Goal: Check status: Check status

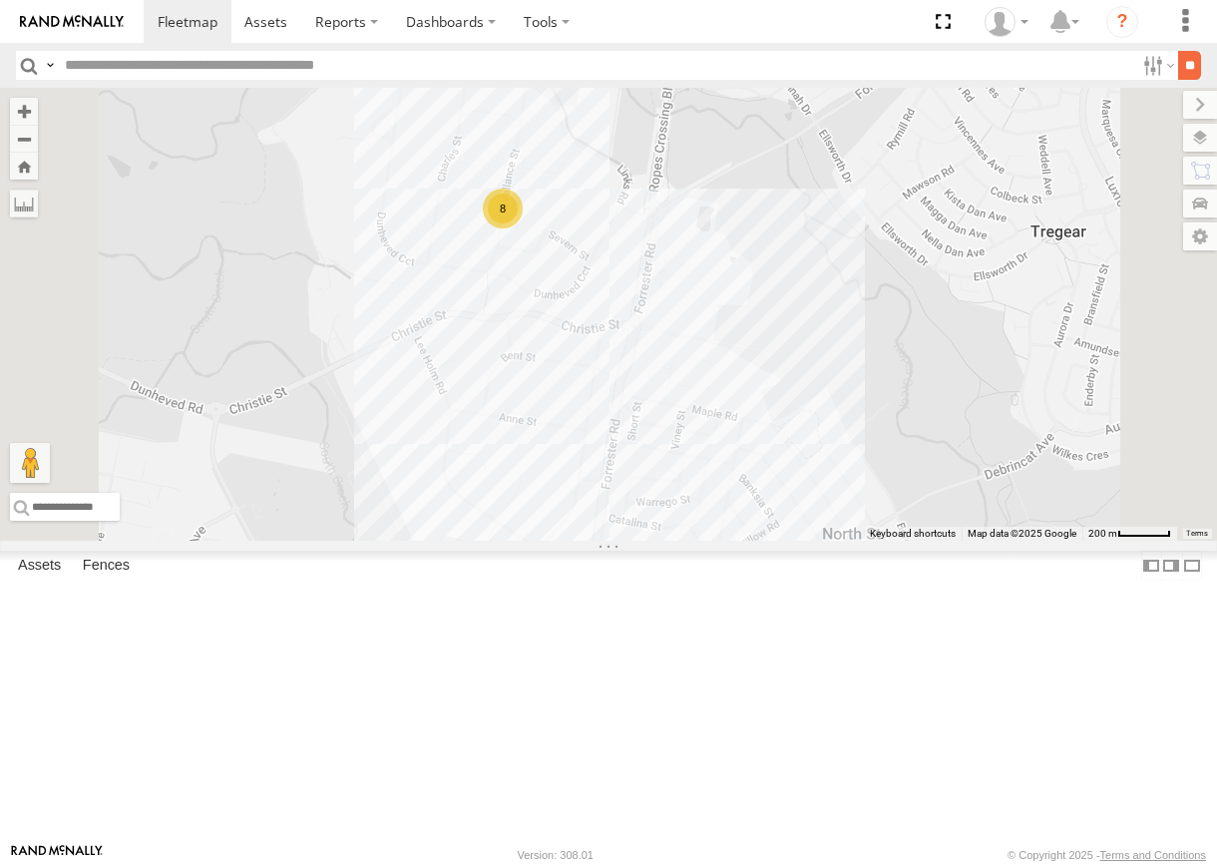
click at [1186, 60] on input "**" at bounding box center [1189, 65] width 23 height 29
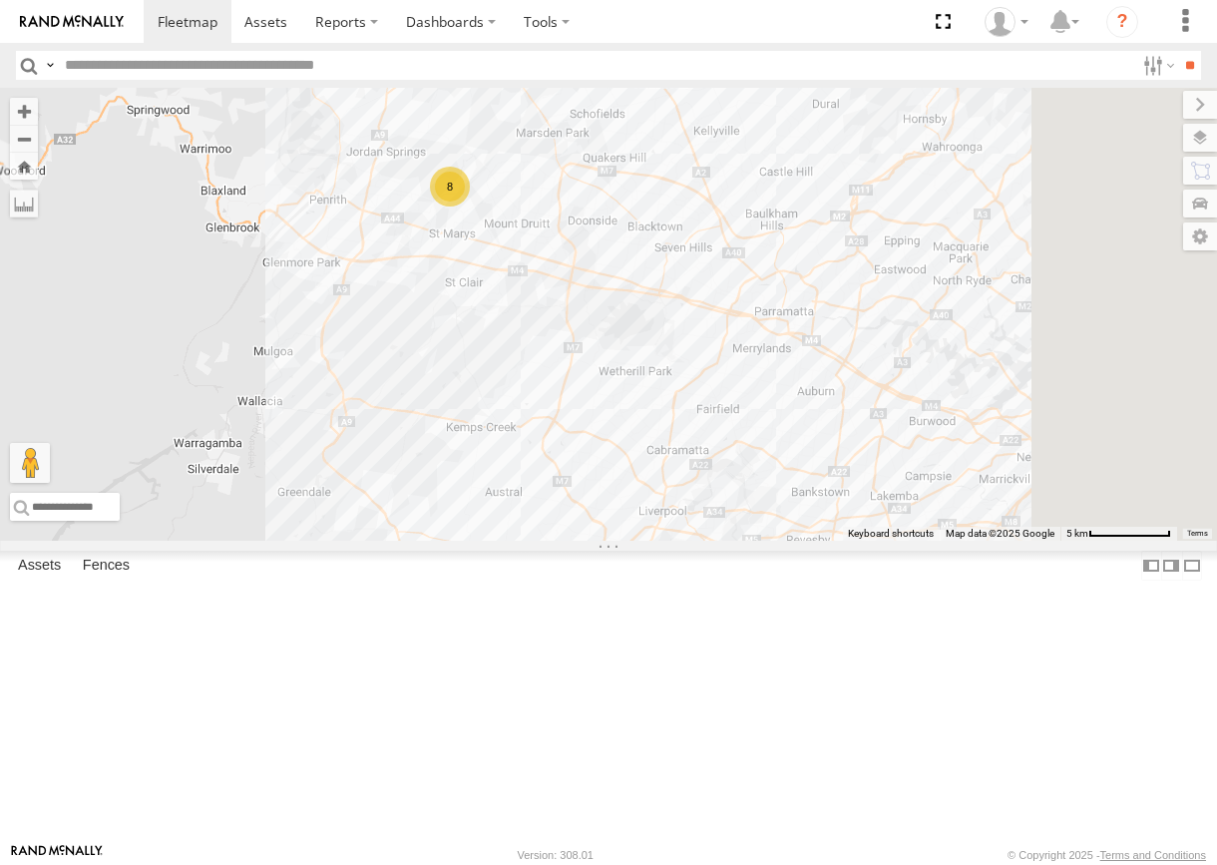
drag, startPoint x: 1038, startPoint y: 596, endPoint x: 817, endPoint y: 477, distance: 250.4
click at [821, 480] on div "8" at bounding box center [608, 314] width 1217 height 453
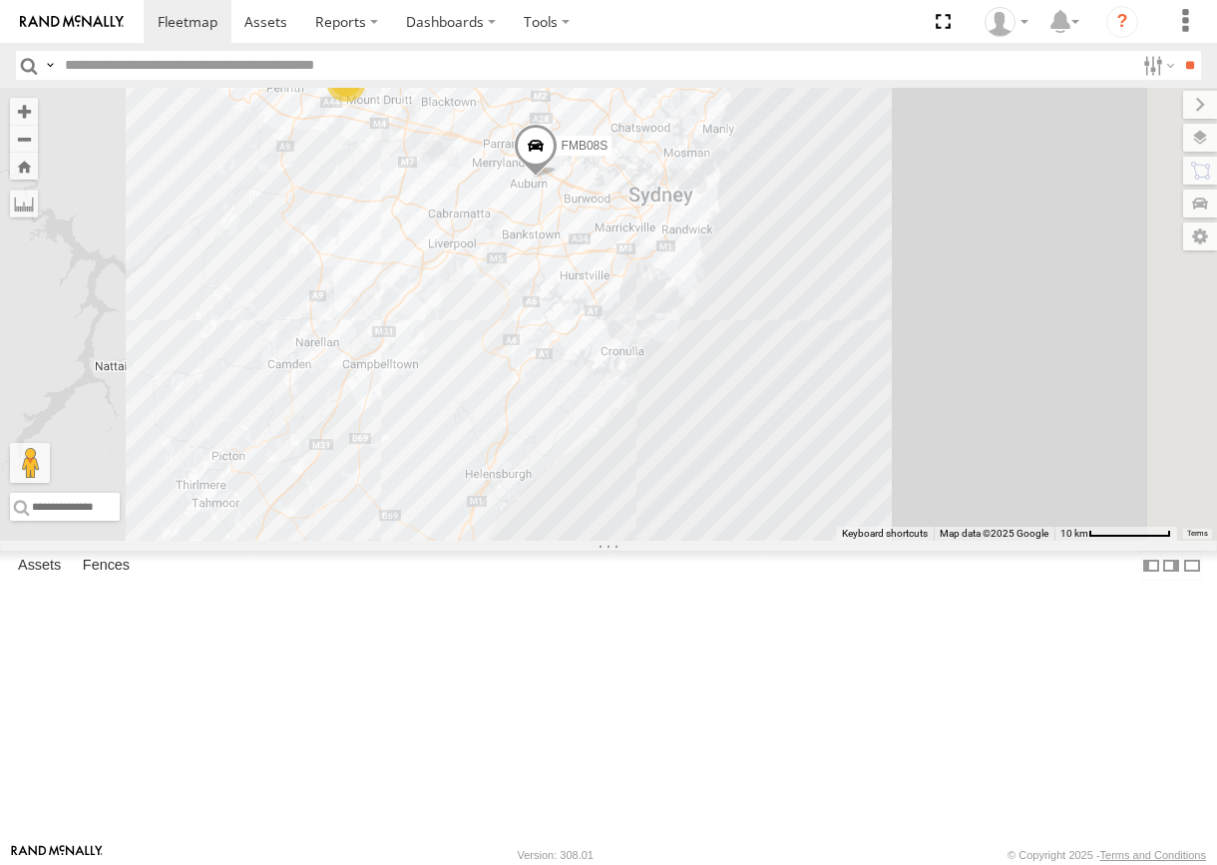
drag, startPoint x: 911, startPoint y: 529, endPoint x: 861, endPoint y: 479, distance: 70.5
click at [861, 479] on div "FMB08S 8" at bounding box center [608, 314] width 1217 height 453
drag, startPoint x: 868, startPoint y: 690, endPoint x: 970, endPoint y: 476, distance: 237.4
click at [970, 476] on div "FMB08S 8 PM 30" at bounding box center [608, 314] width 1217 height 453
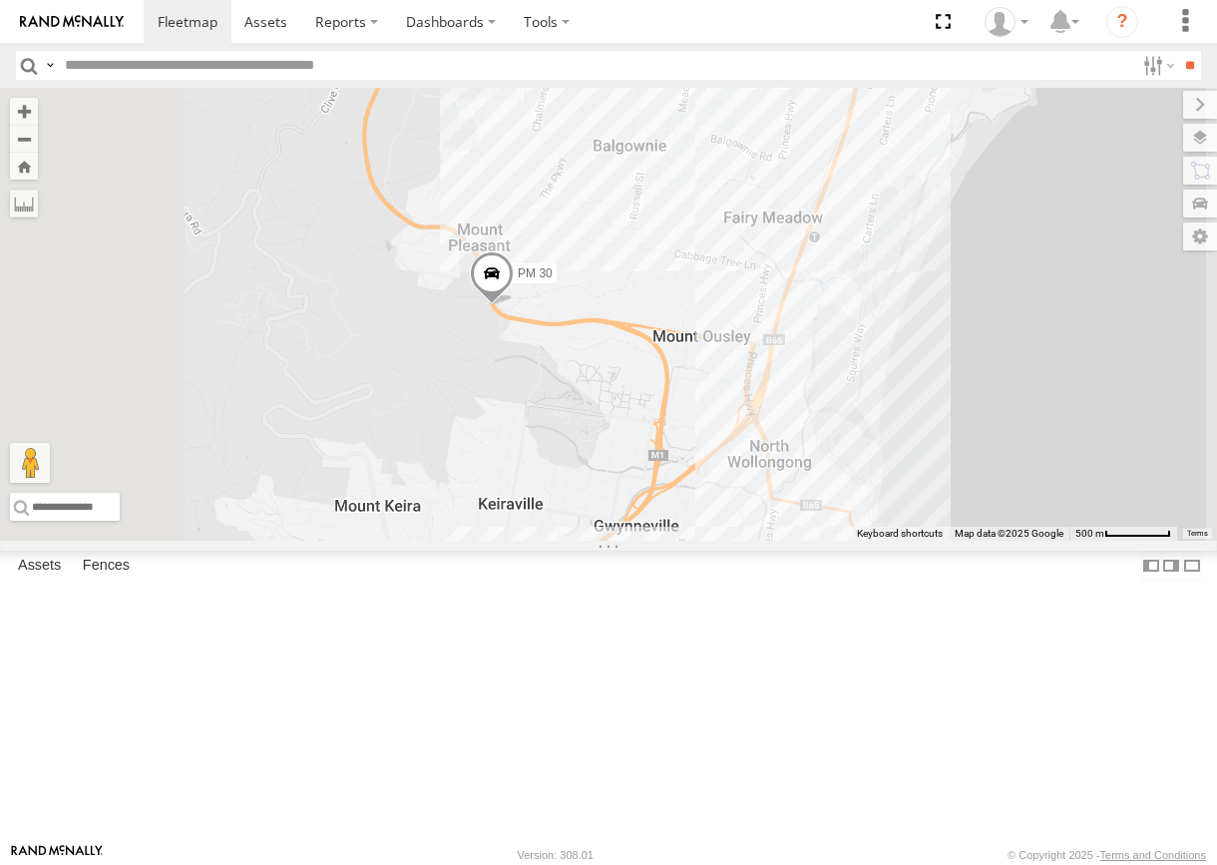
drag, startPoint x: 1030, startPoint y: 583, endPoint x: 1157, endPoint y: 589, distance: 127.8
click at [1157, 541] on div "FMB08S PM 30" at bounding box center [608, 314] width 1217 height 453
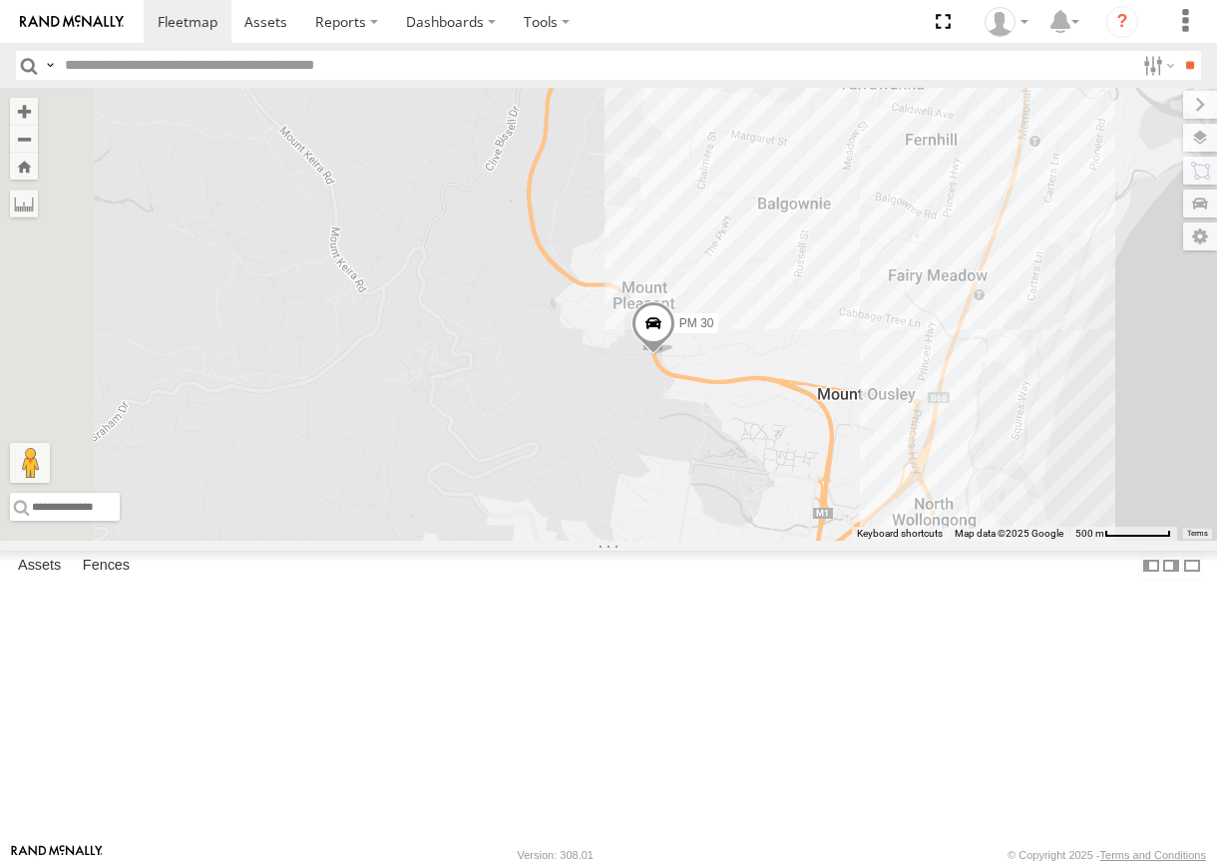
drag, startPoint x: 814, startPoint y: 472, endPoint x: 914, endPoint y: 528, distance: 114.4
click at [911, 528] on div "FMB08S PM 30" at bounding box center [608, 314] width 1217 height 453
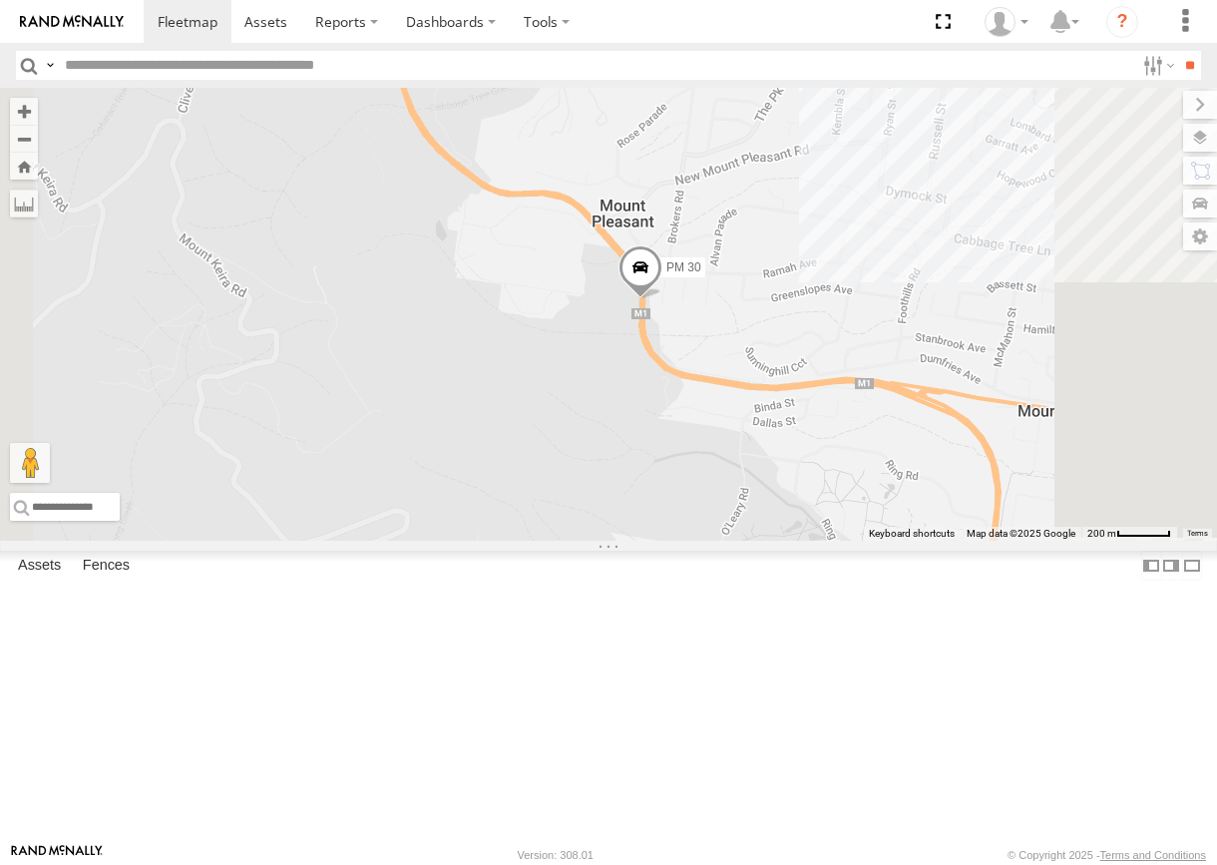
drag, startPoint x: 899, startPoint y: 437, endPoint x: 1017, endPoint y: 536, distance: 153.7
click at [662, 299] on span at bounding box center [641, 272] width 44 height 54
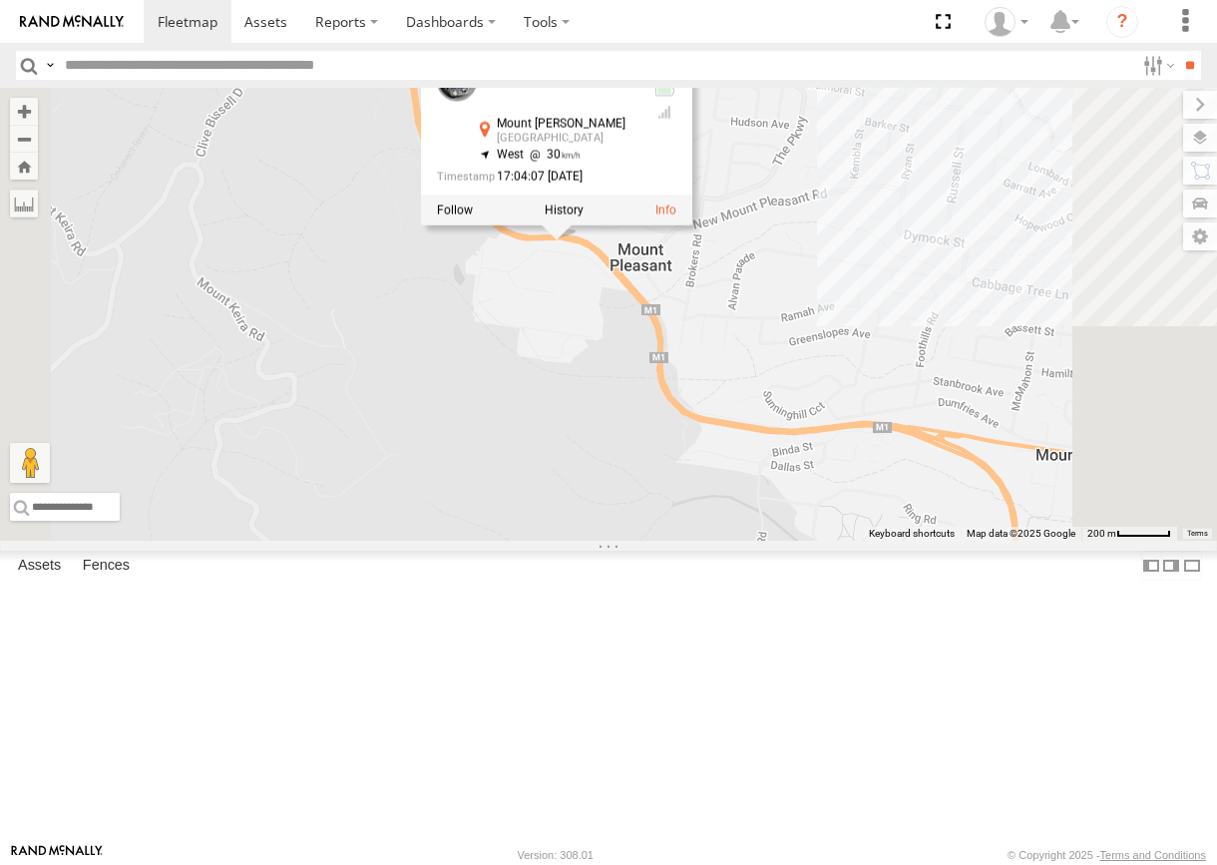
drag, startPoint x: 1002, startPoint y: 512, endPoint x: 1017, endPoint y: 558, distance: 48.3
click at [1021, 541] on div "FMB08S PM 30 PM 30 All Assets [GEOGRAPHIC_DATA][PERSON_NAME] -34.39477 , 150.86…" at bounding box center [608, 314] width 1217 height 453
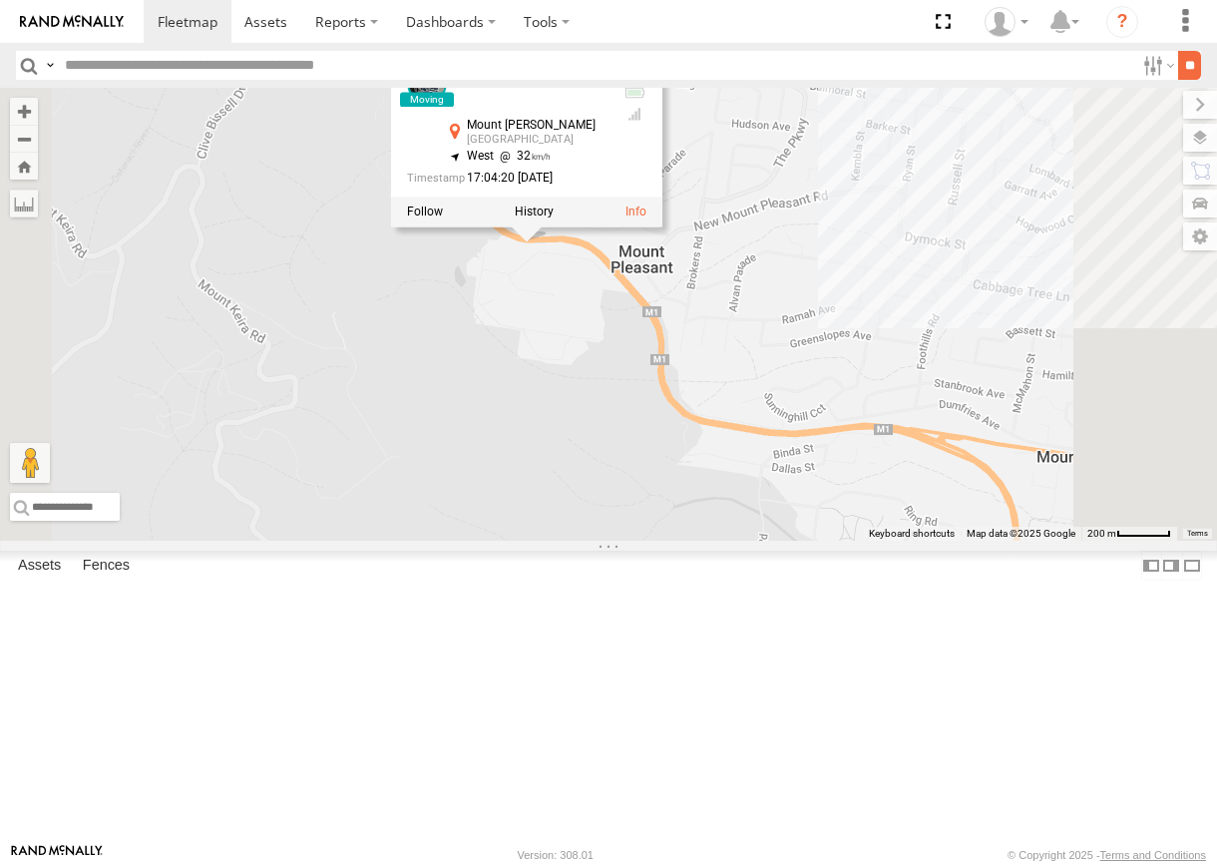
click at [1178, 54] on input "**" at bounding box center [1189, 65] width 23 height 29
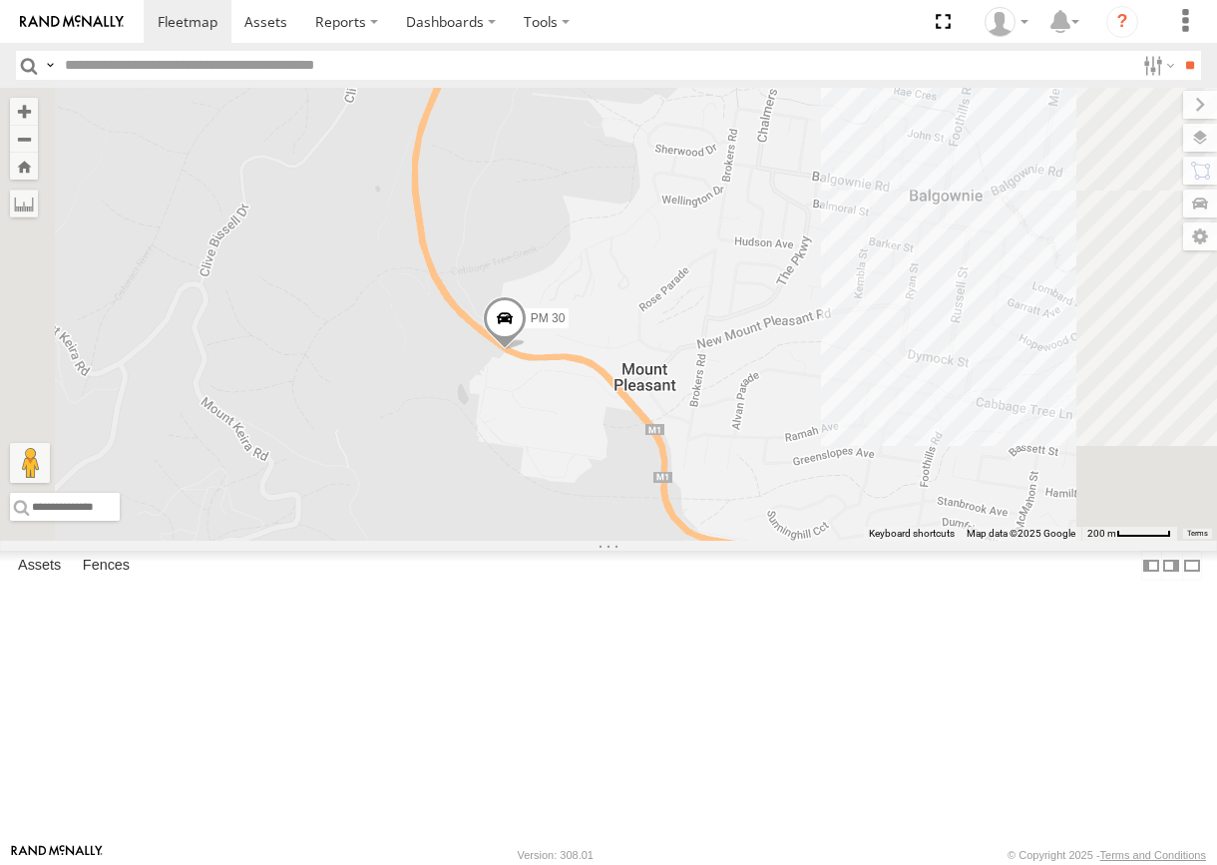
drag, startPoint x: 986, startPoint y: 353, endPoint x: 990, endPoint y: 444, distance: 90.9
click at [990, 444] on div "PM 30" at bounding box center [608, 314] width 1217 height 453
click at [725, 448] on div "PM 30" at bounding box center [608, 314] width 1217 height 453
click at [445, 250] on span at bounding box center [423, 224] width 44 height 54
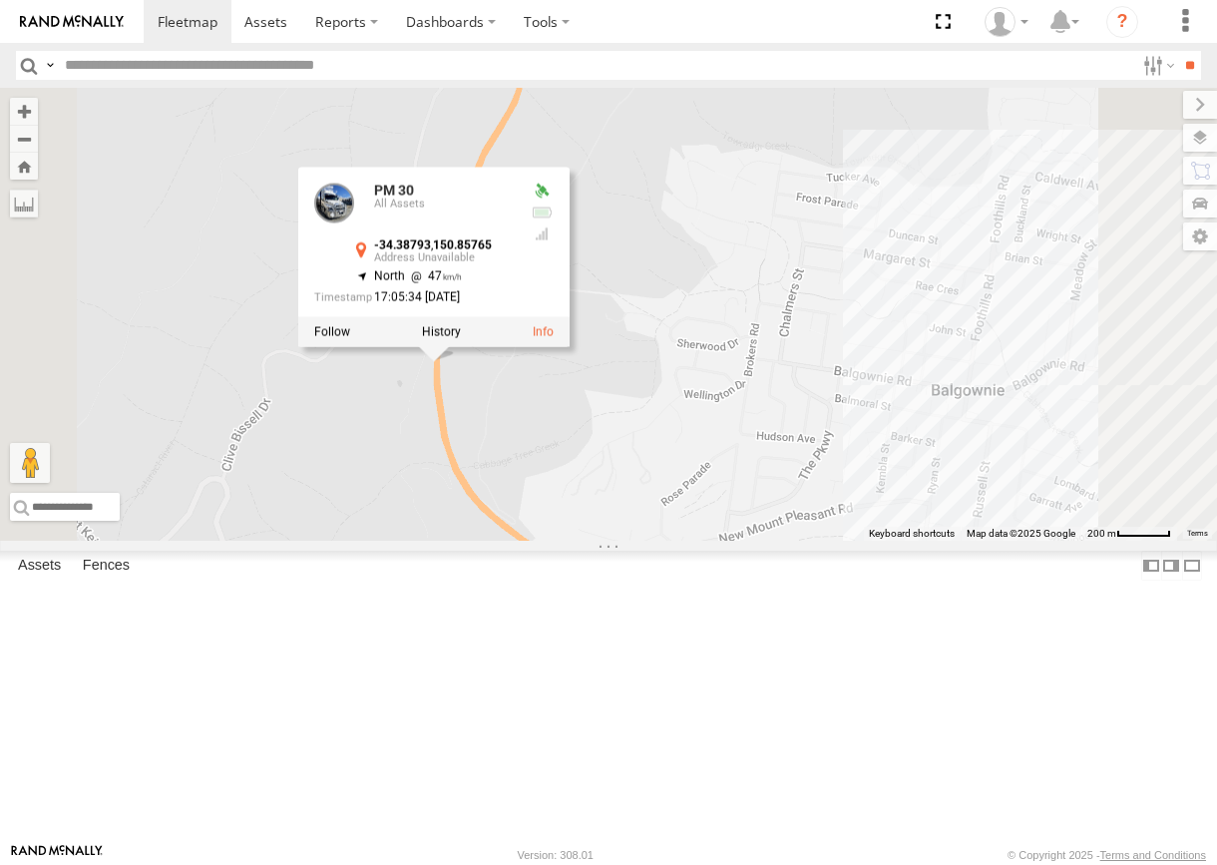
drag, startPoint x: 820, startPoint y: 501, endPoint x: 838, endPoint y: 641, distance: 140.8
click at [838, 541] on div "PM 30 PM 30 All Assets -34.38793 , 150.85765 North 47 17:05:34 [DATE]" at bounding box center [608, 314] width 1217 height 453
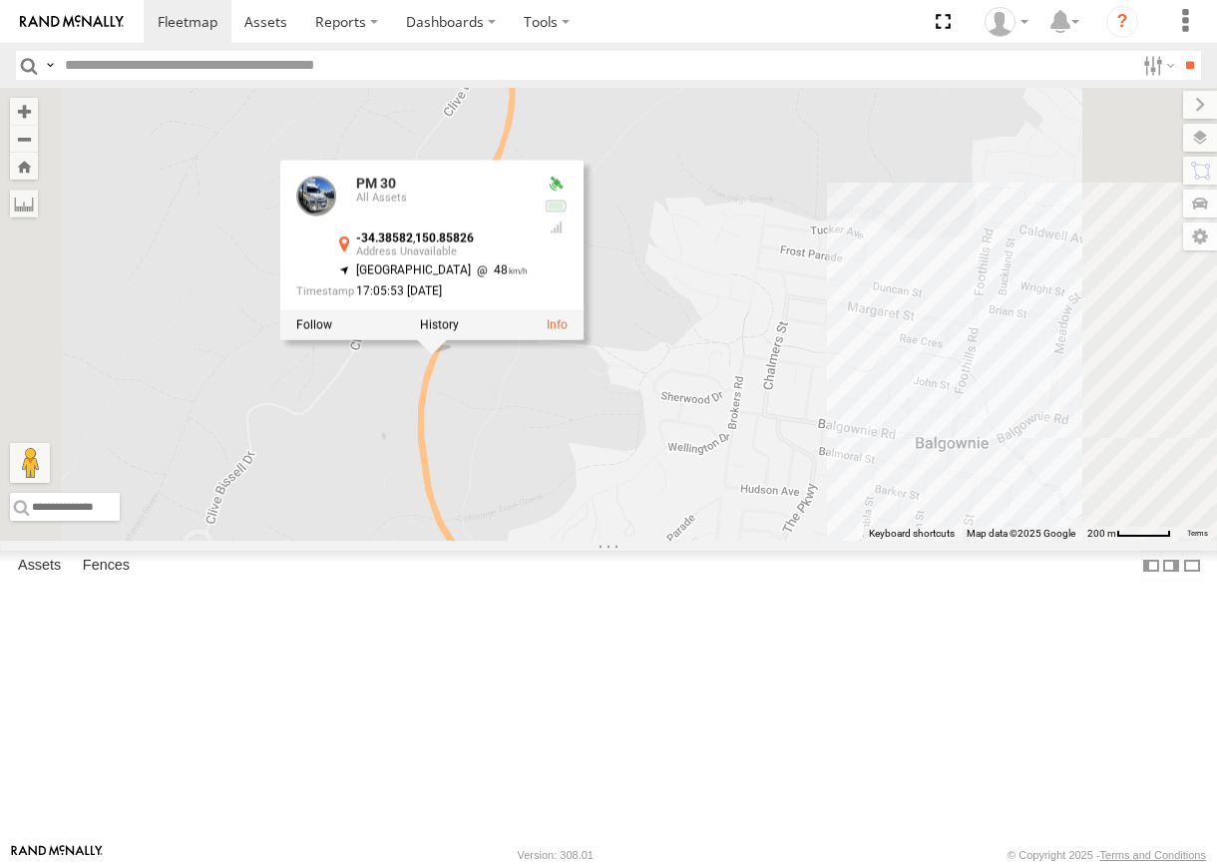
drag, startPoint x: 882, startPoint y: 537, endPoint x: 867, endPoint y: 587, distance: 52.1
click at [867, 541] on div "PM 30 PM 30 All Assets -34.38582 , 150.85826 [GEOGRAPHIC_DATA] 48 17:05:53 [DAT…" at bounding box center [608, 314] width 1217 height 453
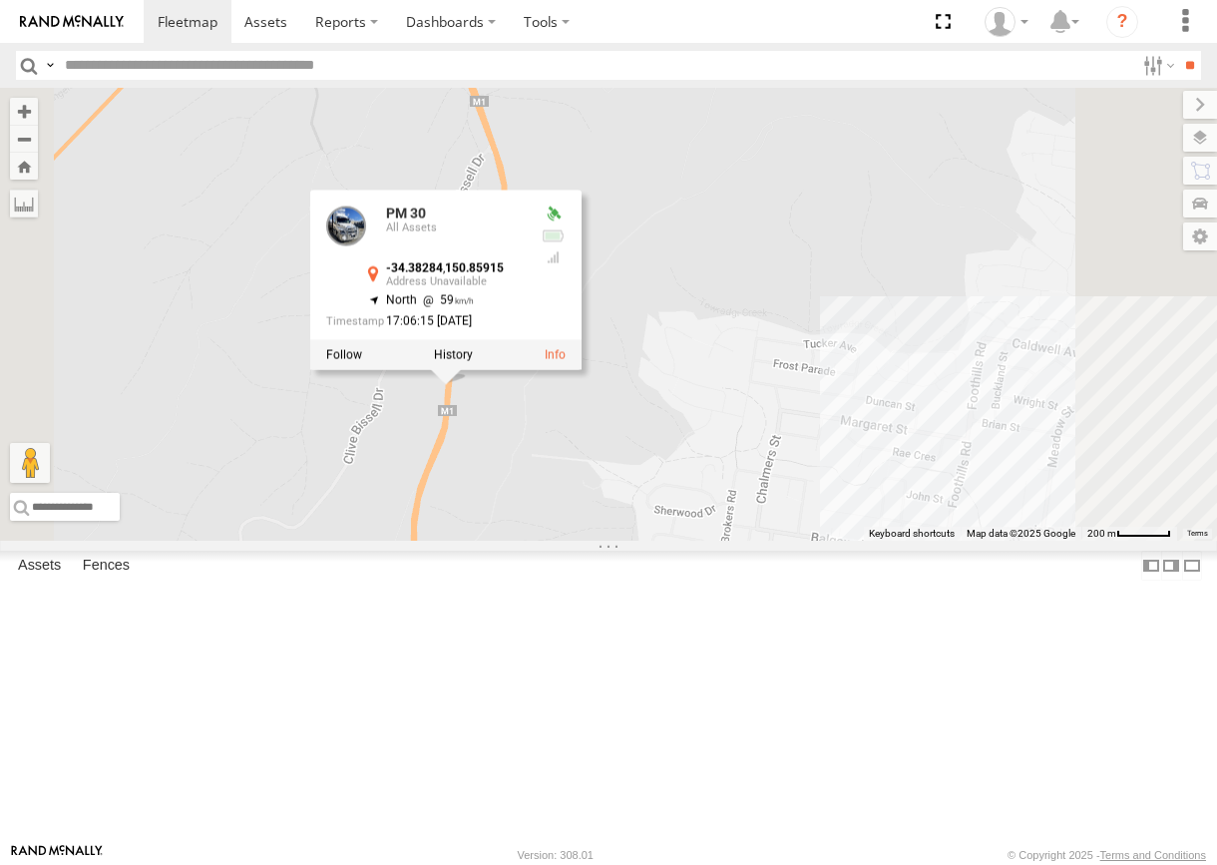
drag, startPoint x: 928, startPoint y: 497, endPoint x: 930, endPoint y: 561, distance: 63.9
click at [930, 541] on div "PM 30 PM 30 All Assets -34.38284 , 150.85915 North 59 17:06:15 [DATE]" at bounding box center [608, 314] width 1217 height 453
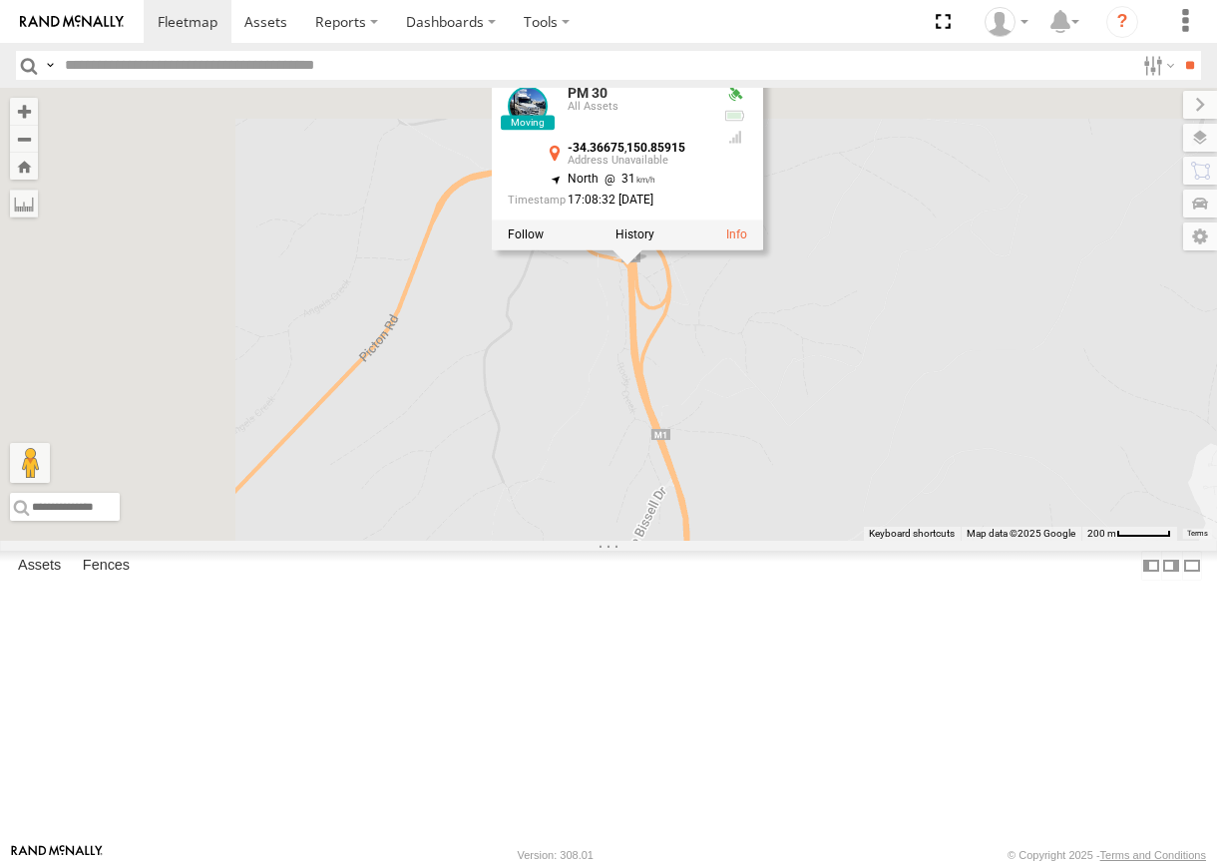
drag, startPoint x: 931, startPoint y: 418, endPoint x: 1110, endPoint y: 685, distance: 322.1
click at [1110, 541] on div "PM 30 PM 30 All Assets -34.36675 , 150.85915 North 31 17:08:32 [DATE]" at bounding box center [608, 314] width 1217 height 453
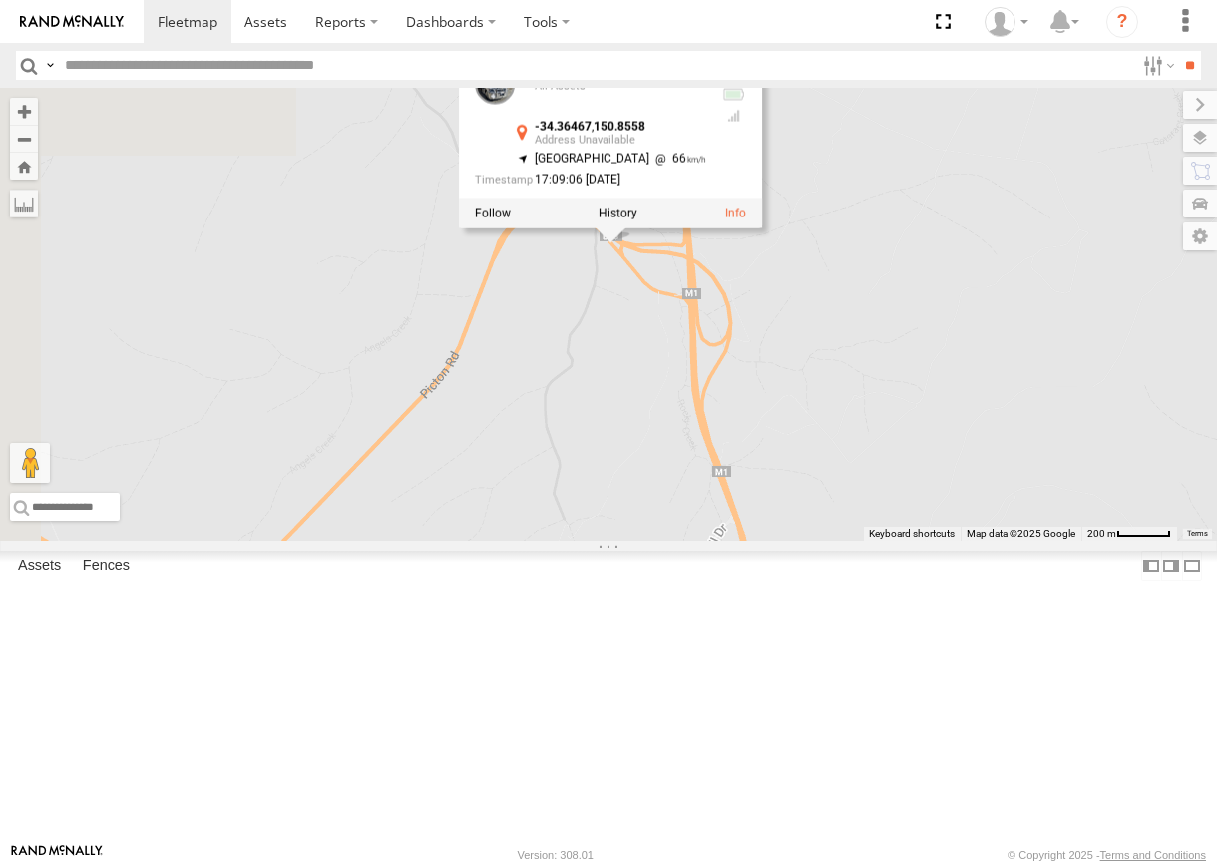
drag, startPoint x: 854, startPoint y: 520, endPoint x: 891, endPoint y: 539, distance: 41.5
click at [890, 539] on div "PM 30 PM 30 All Assets -34.36467 , 150.8558 [GEOGRAPHIC_DATA] 66 17:09:06 [DATE]" at bounding box center [608, 314] width 1217 height 453
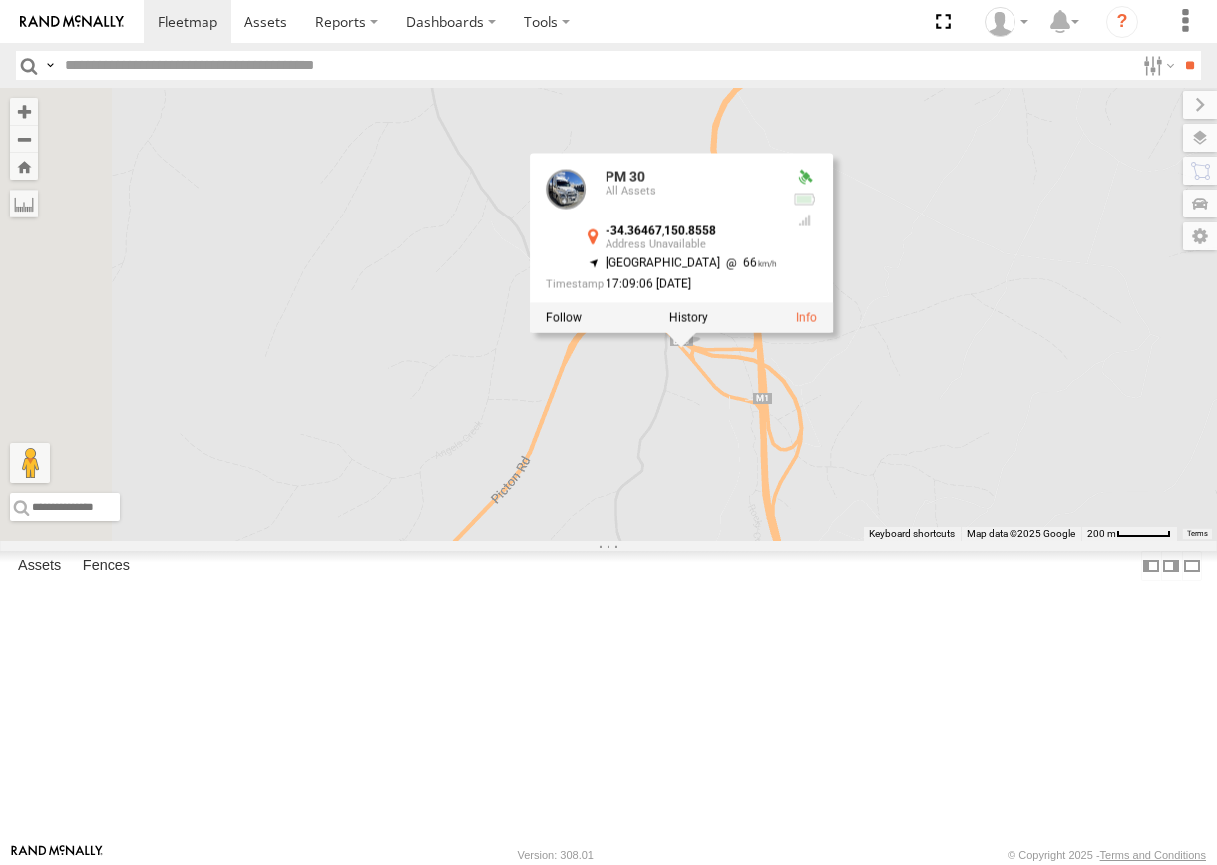
drag, startPoint x: 926, startPoint y: 618, endPoint x: 940, endPoint y: 630, distance: 18.4
click at [940, 541] on div "PM 30 PM 30 All Assets -34.36467 , 150.8558 [GEOGRAPHIC_DATA] 66 17:09:06 [DATE]" at bounding box center [608, 314] width 1217 height 453
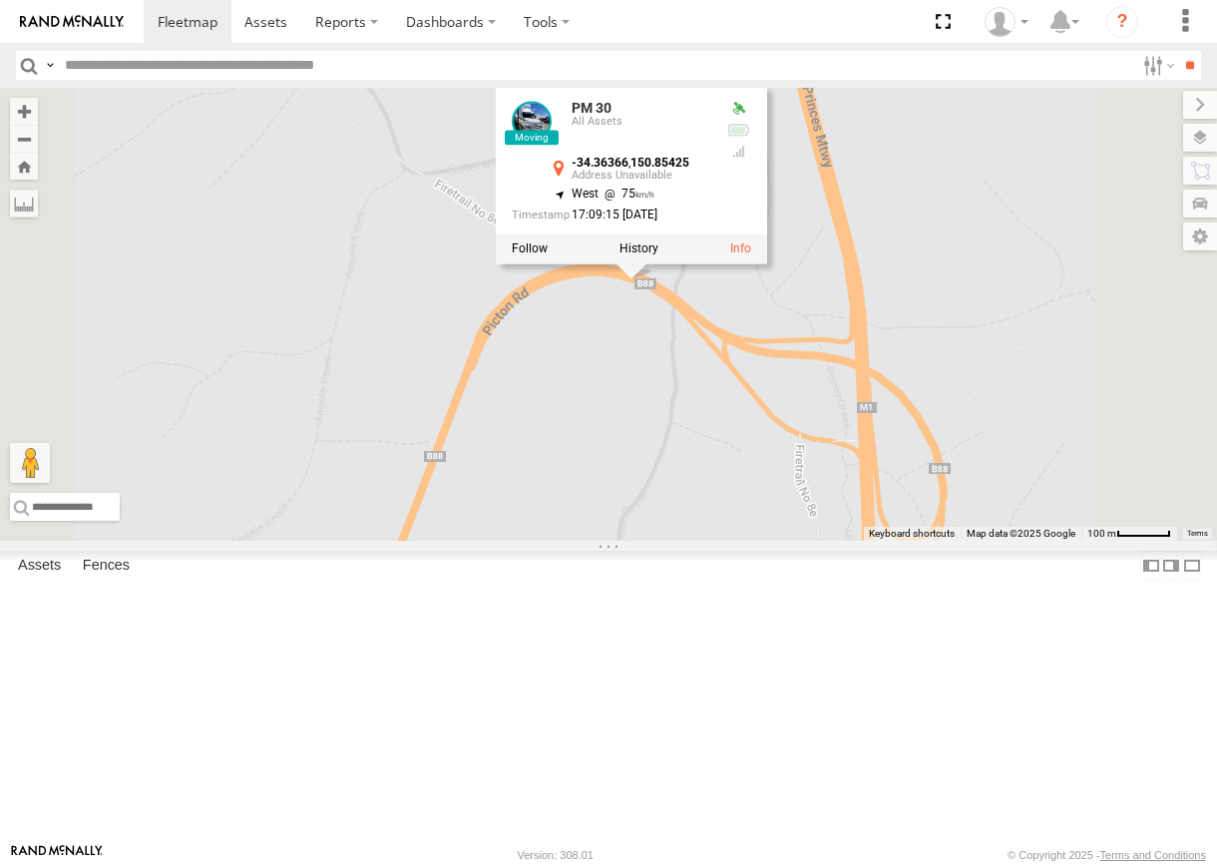
click at [658, 256] on label at bounding box center [639, 249] width 39 height 14
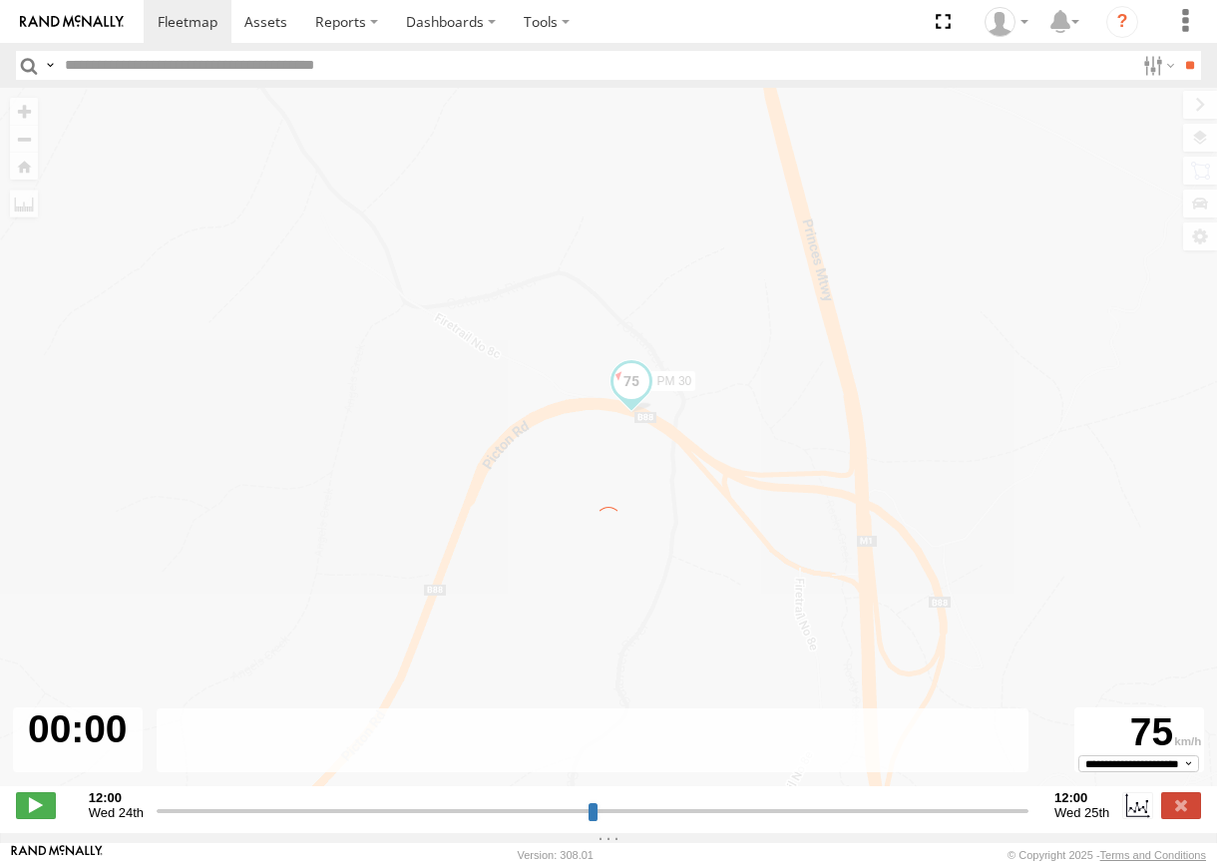
type input "**********"
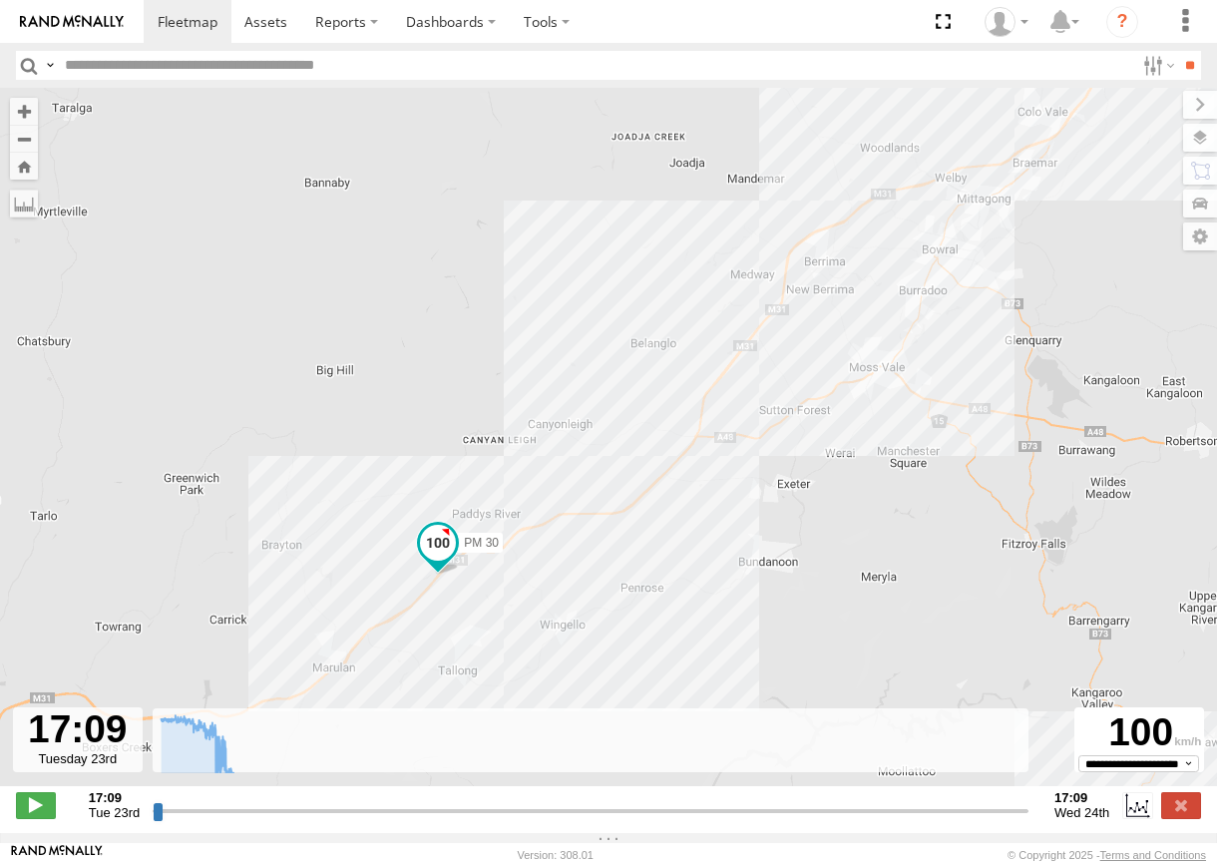
drag, startPoint x: 1168, startPoint y: 815, endPoint x: 1186, endPoint y: 754, distance: 63.5
click at [1168, 815] on label at bounding box center [1181, 805] width 40 height 26
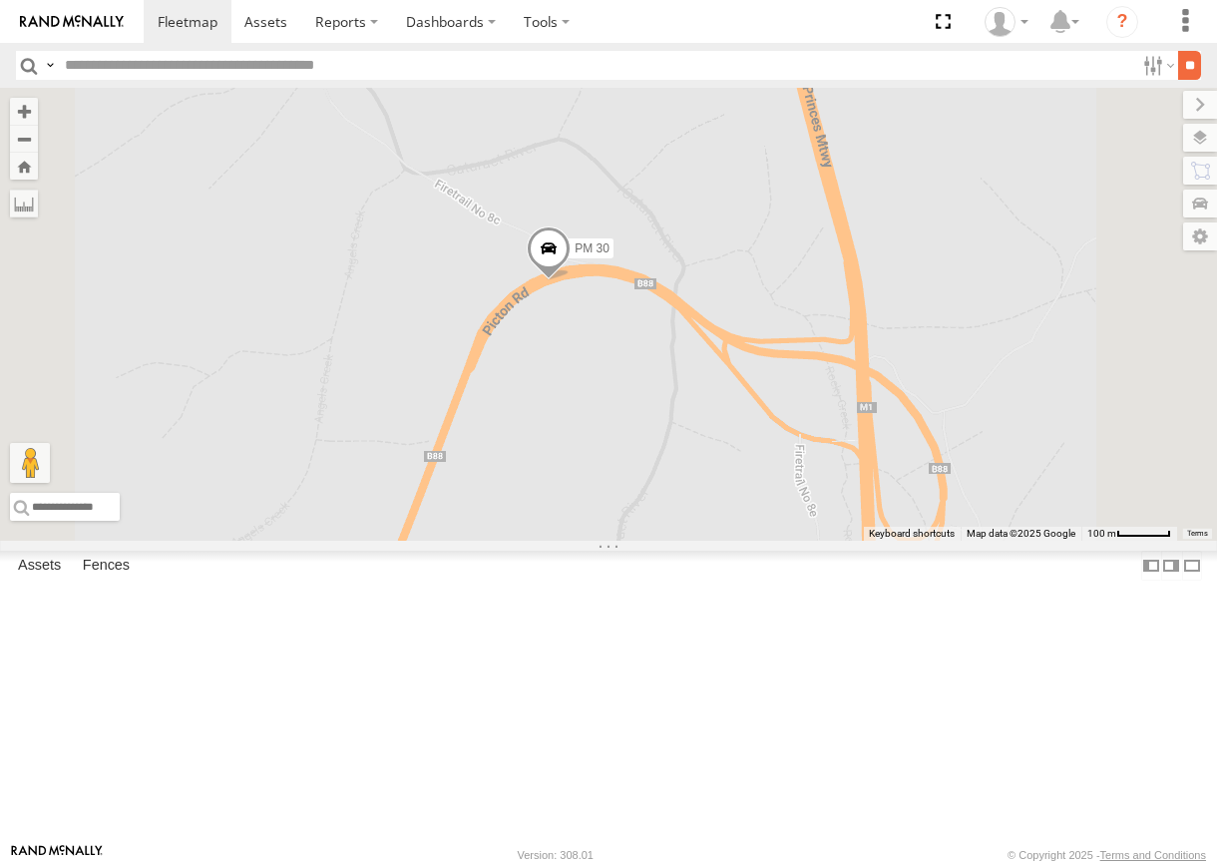
click at [1184, 75] on input "**" at bounding box center [1189, 65] width 23 height 29
click at [553, 289] on span at bounding box center [531, 262] width 44 height 54
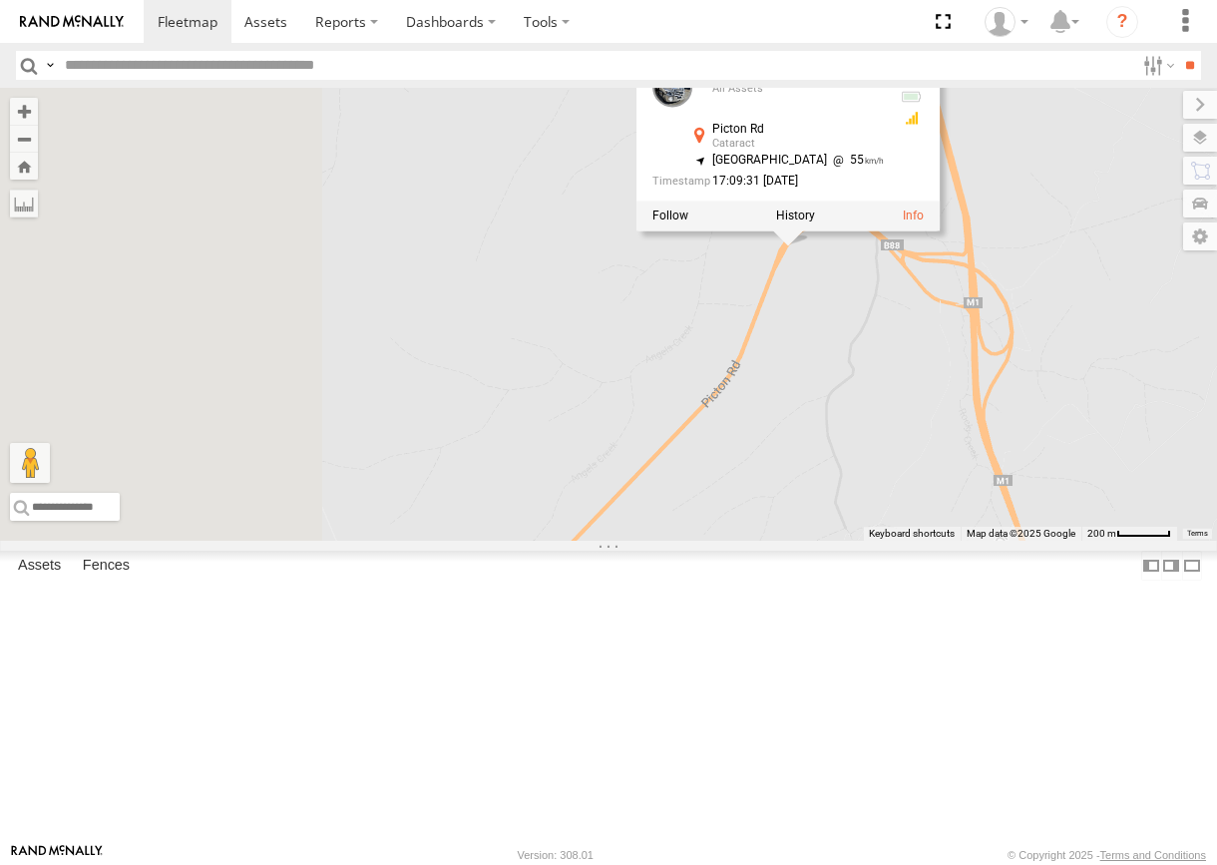
drag, startPoint x: 839, startPoint y: 709, endPoint x: 1075, endPoint y: 536, distance: 292.5
click at [1076, 536] on div "PM 30 PM 30 All Assets [GEOGRAPHIC_DATA] Cataract -34.36445 , 150.85133 South W…" at bounding box center [608, 314] width 1217 height 453
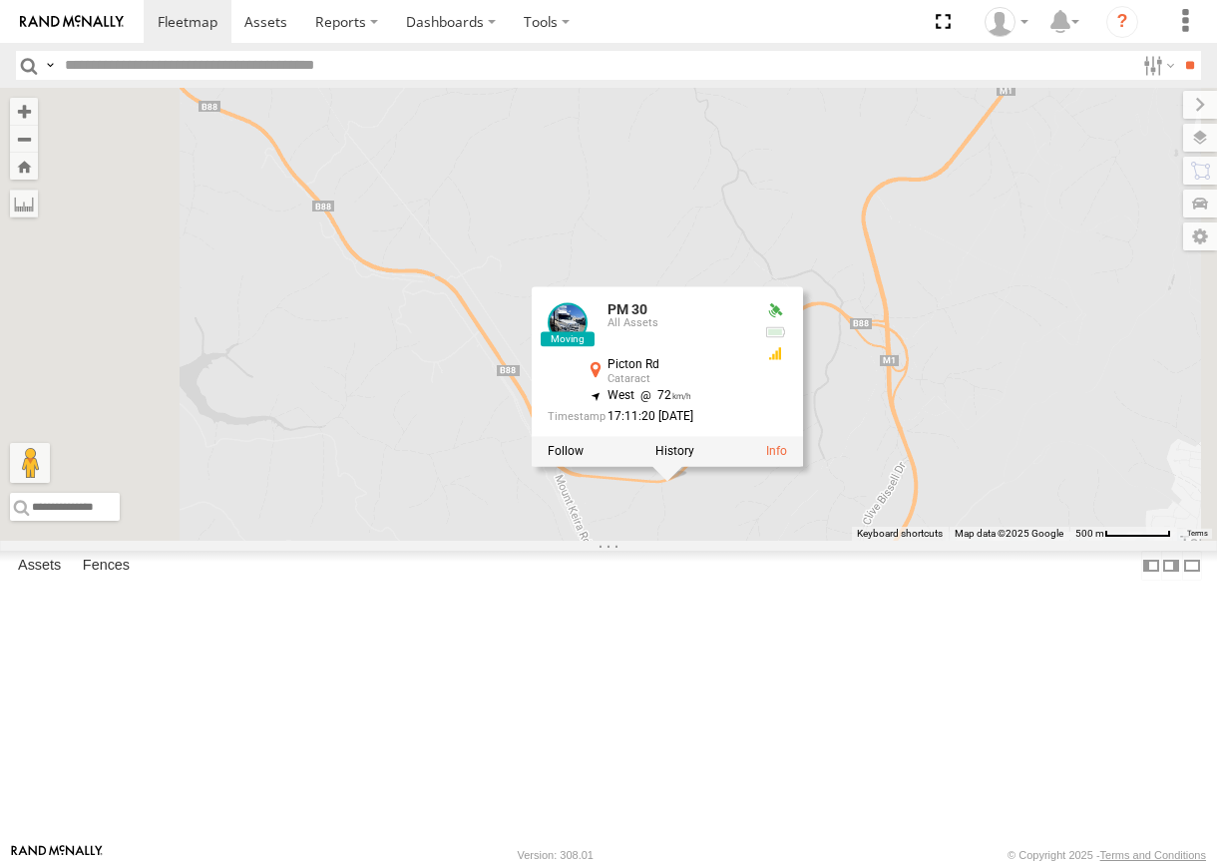
click at [930, 541] on div "PM 30 PM 30 All Assets [GEOGRAPHIC_DATA] Cataract -34.3761 , 150.84033 West 72 …" at bounding box center [608, 314] width 1217 height 453
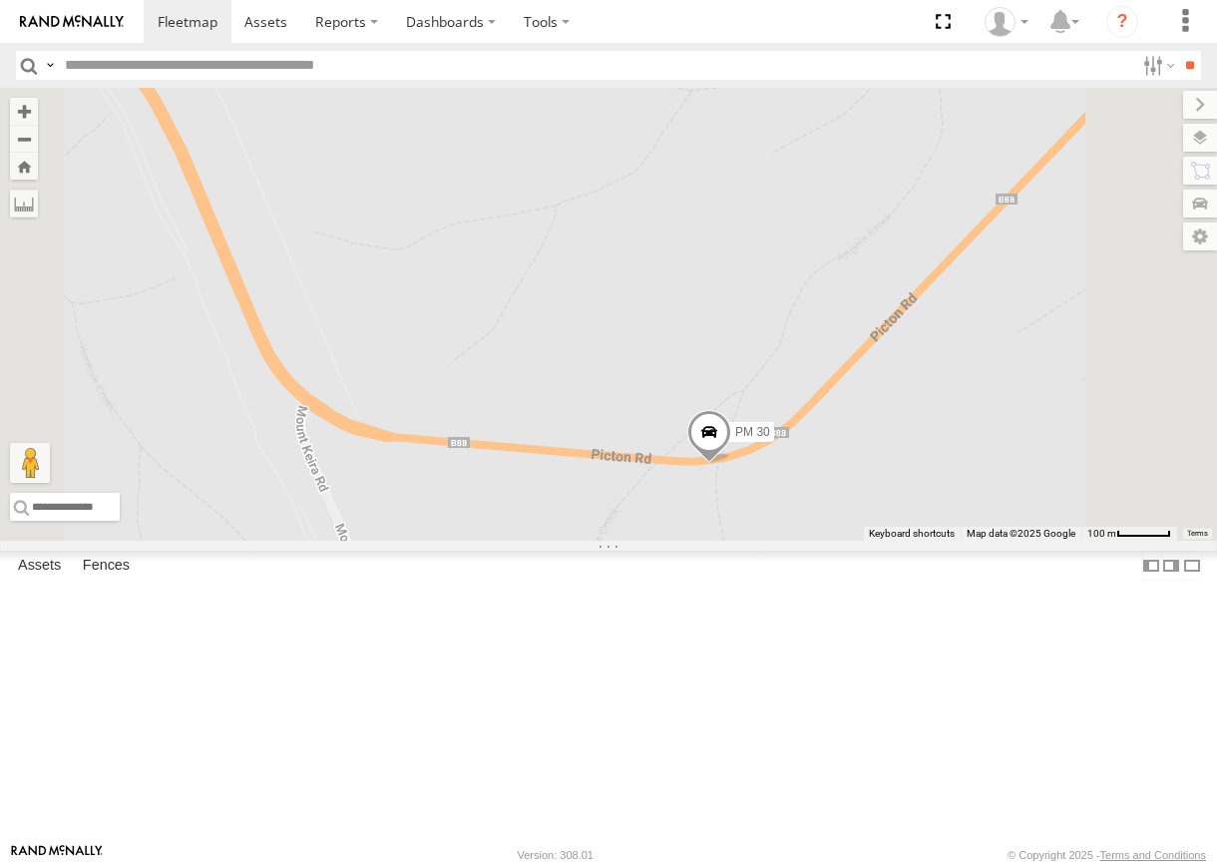
click at [731, 464] on span at bounding box center [709, 437] width 44 height 54
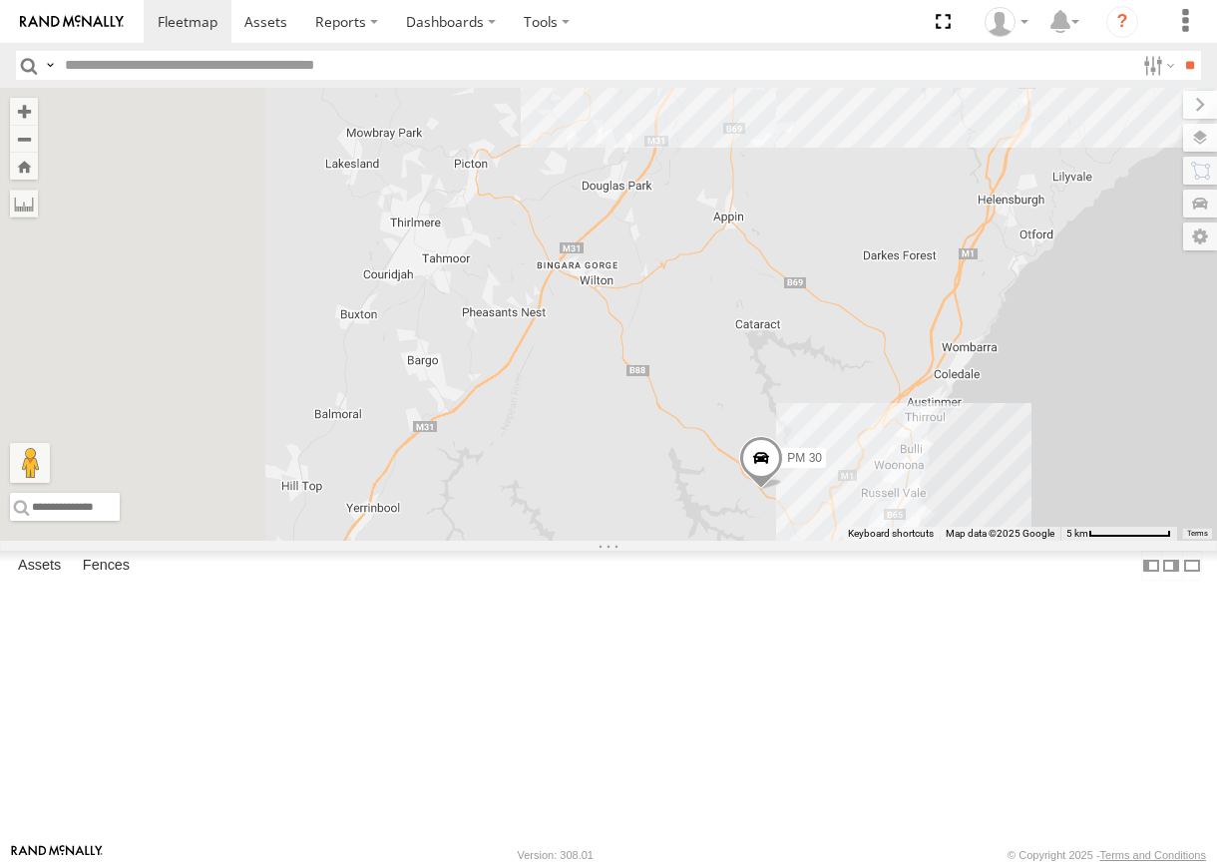
drag, startPoint x: 906, startPoint y: 477, endPoint x: 1000, endPoint y: 534, distance: 109.7
click at [1000, 534] on div "PM 30" at bounding box center [608, 314] width 1217 height 453
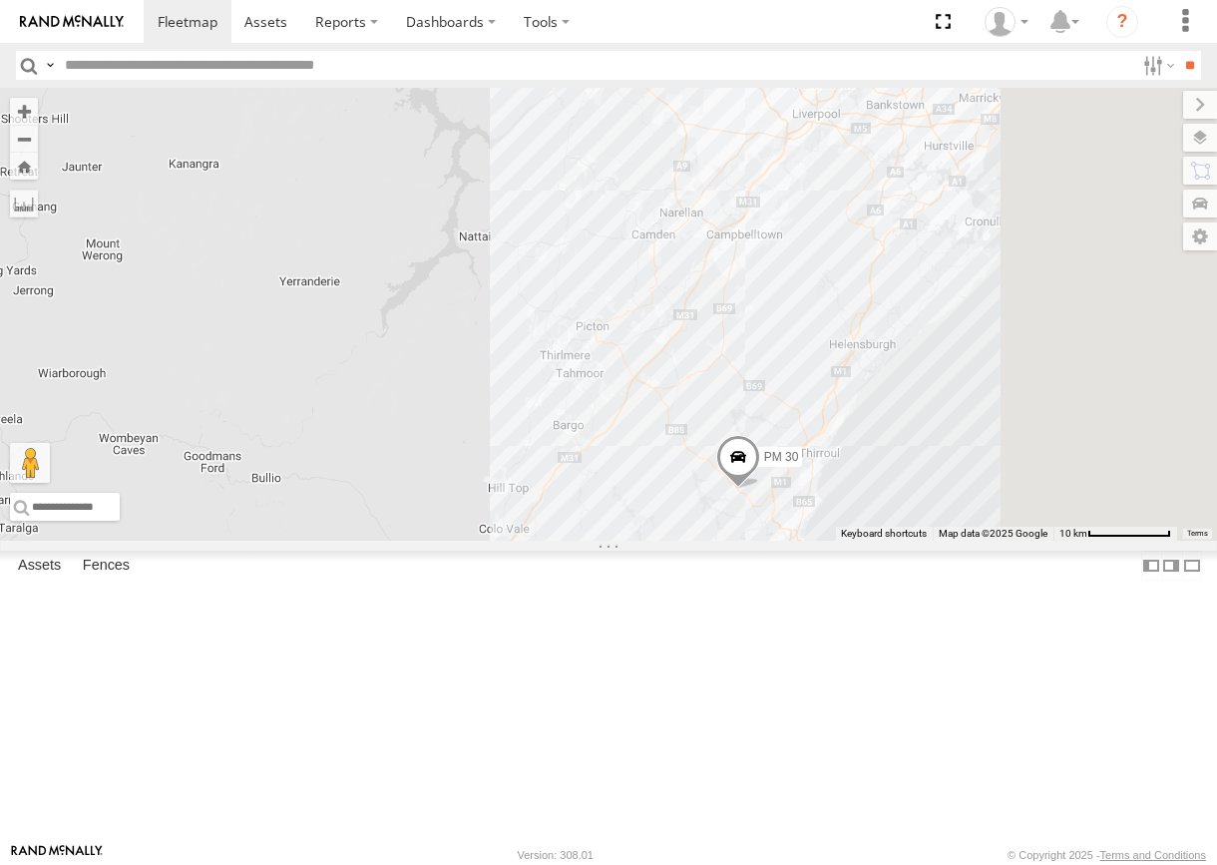
drag, startPoint x: 1056, startPoint y: 436, endPoint x: 1036, endPoint y: 491, distance: 58.4
click at [1036, 491] on div "PM 30 FMB08S" at bounding box center [608, 314] width 1217 height 453
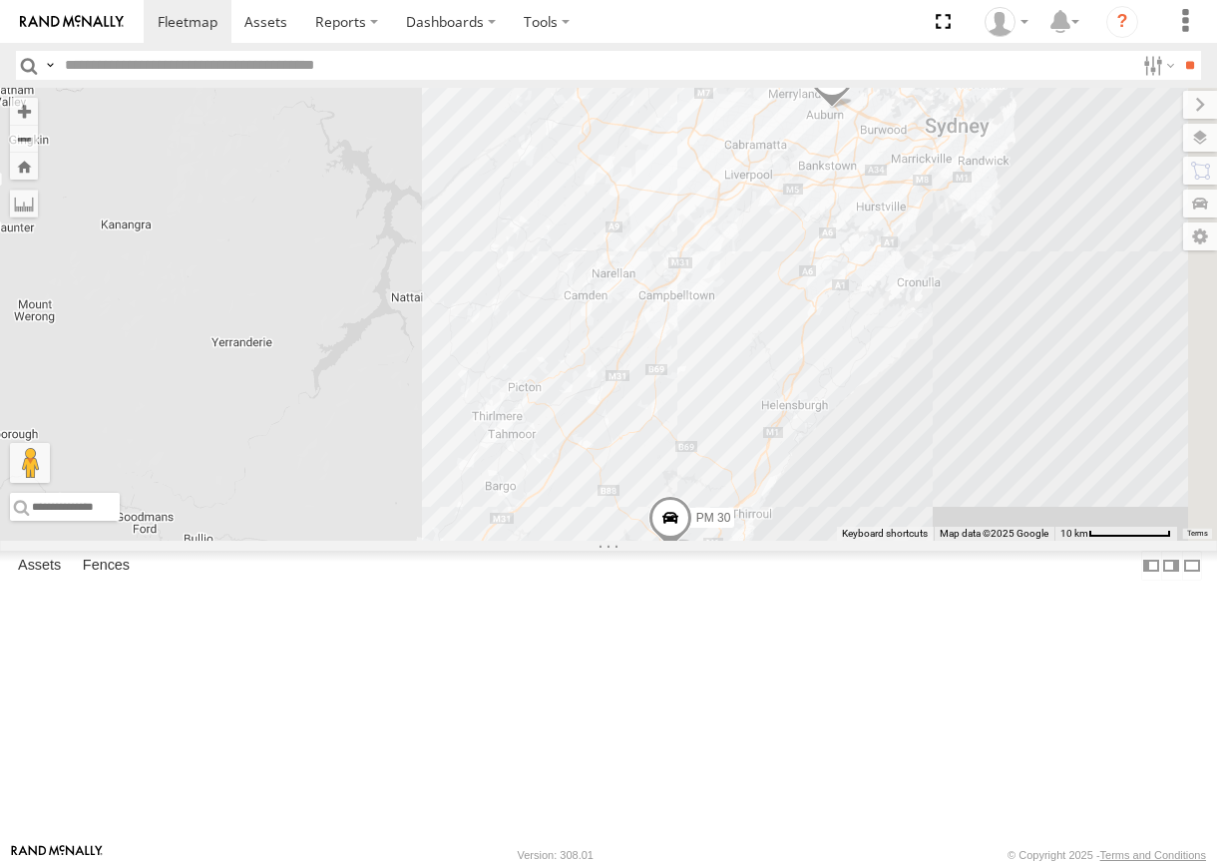
drag, startPoint x: 985, startPoint y: 486, endPoint x: 970, endPoint y: 499, distance: 19.8
click at [970, 499] on div "PM 30 FMB08S 8" at bounding box center [608, 314] width 1217 height 453
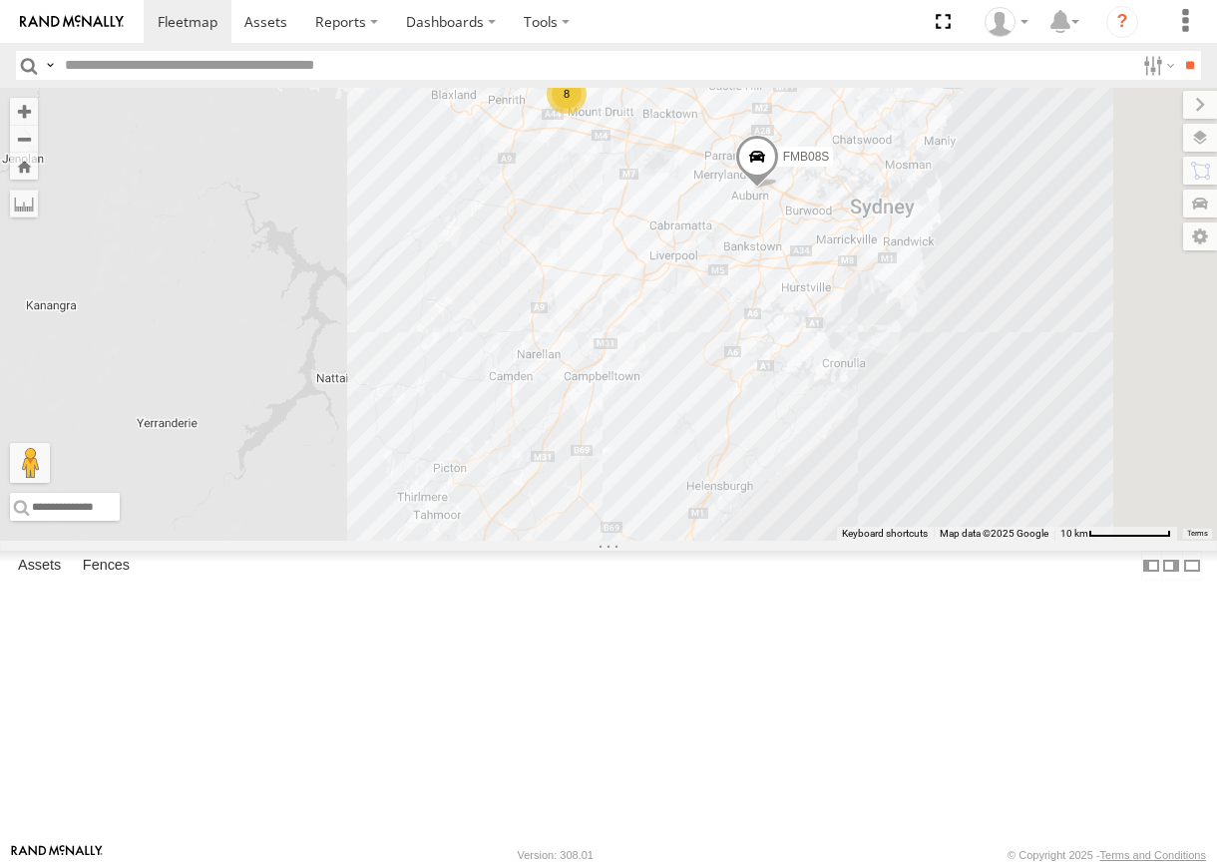
drag, startPoint x: 813, startPoint y: 261, endPoint x: 858, endPoint y: 393, distance: 139.1
click at [727, 346] on div "FMB08S PM 30 8" at bounding box center [608, 314] width 1217 height 453
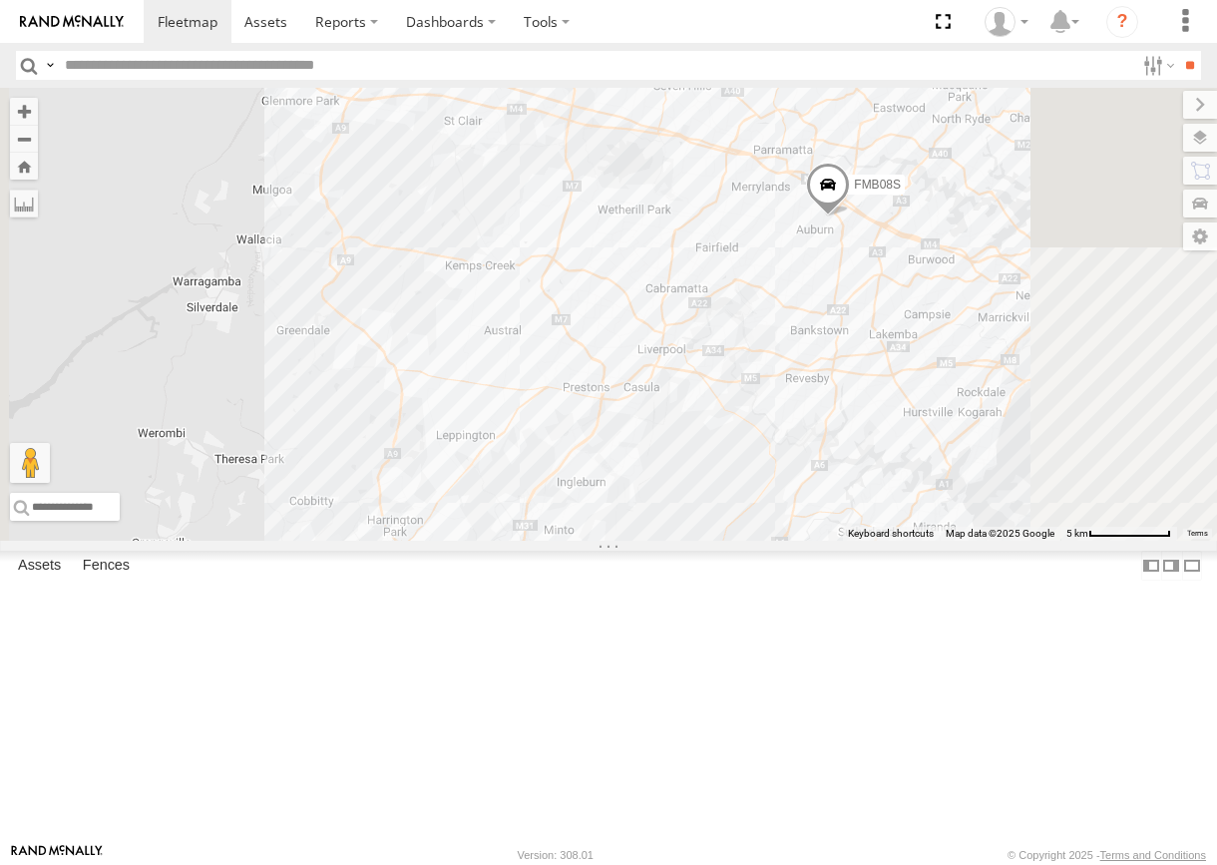
drag, startPoint x: 919, startPoint y: 507, endPoint x: 928, endPoint y: 542, distance: 36.1
click at [927, 541] on div "FMB08S PM 30 8" at bounding box center [608, 314] width 1217 height 453
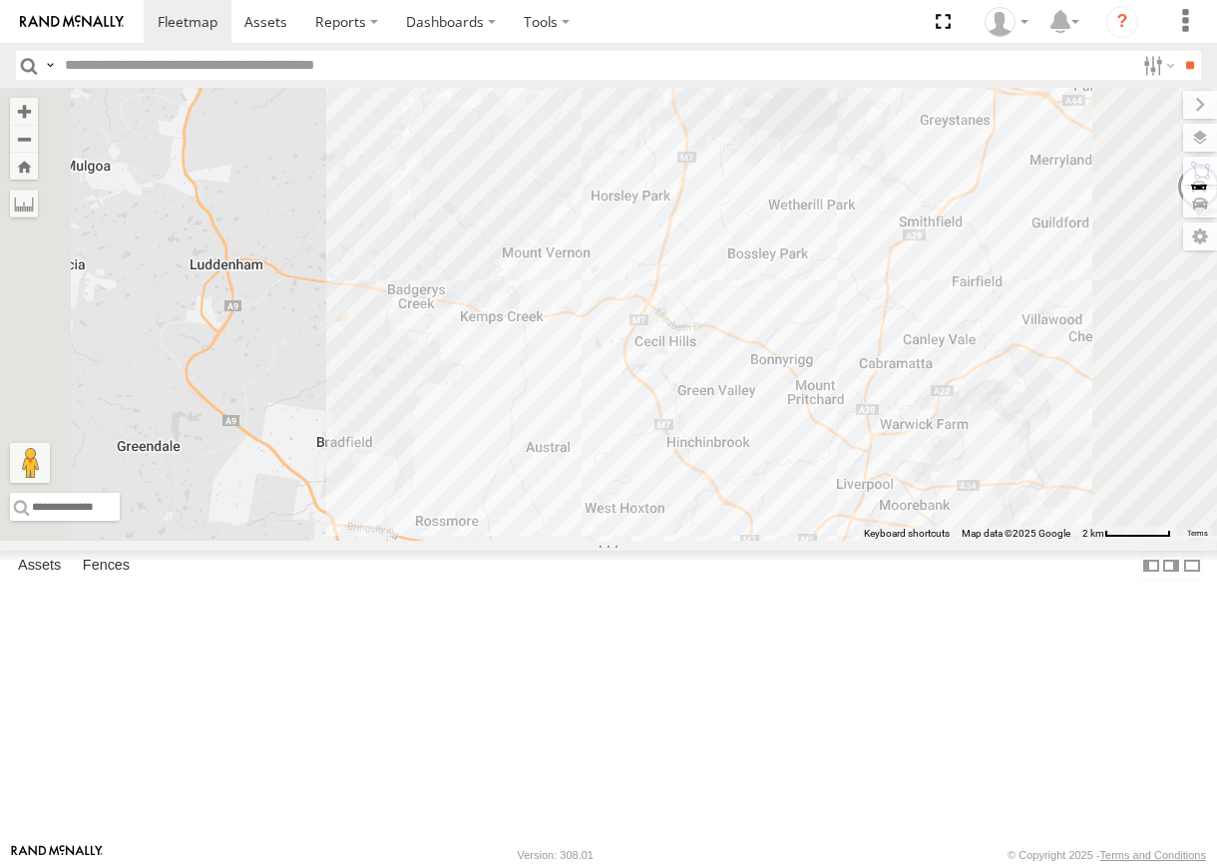
drag, startPoint x: 919, startPoint y: 627, endPoint x: 938, endPoint y: 651, distance: 30.5
click at [938, 541] on div "FMB08S PM 30" at bounding box center [608, 314] width 1217 height 453
